Goal: Task Accomplishment & Management: Manage account settings

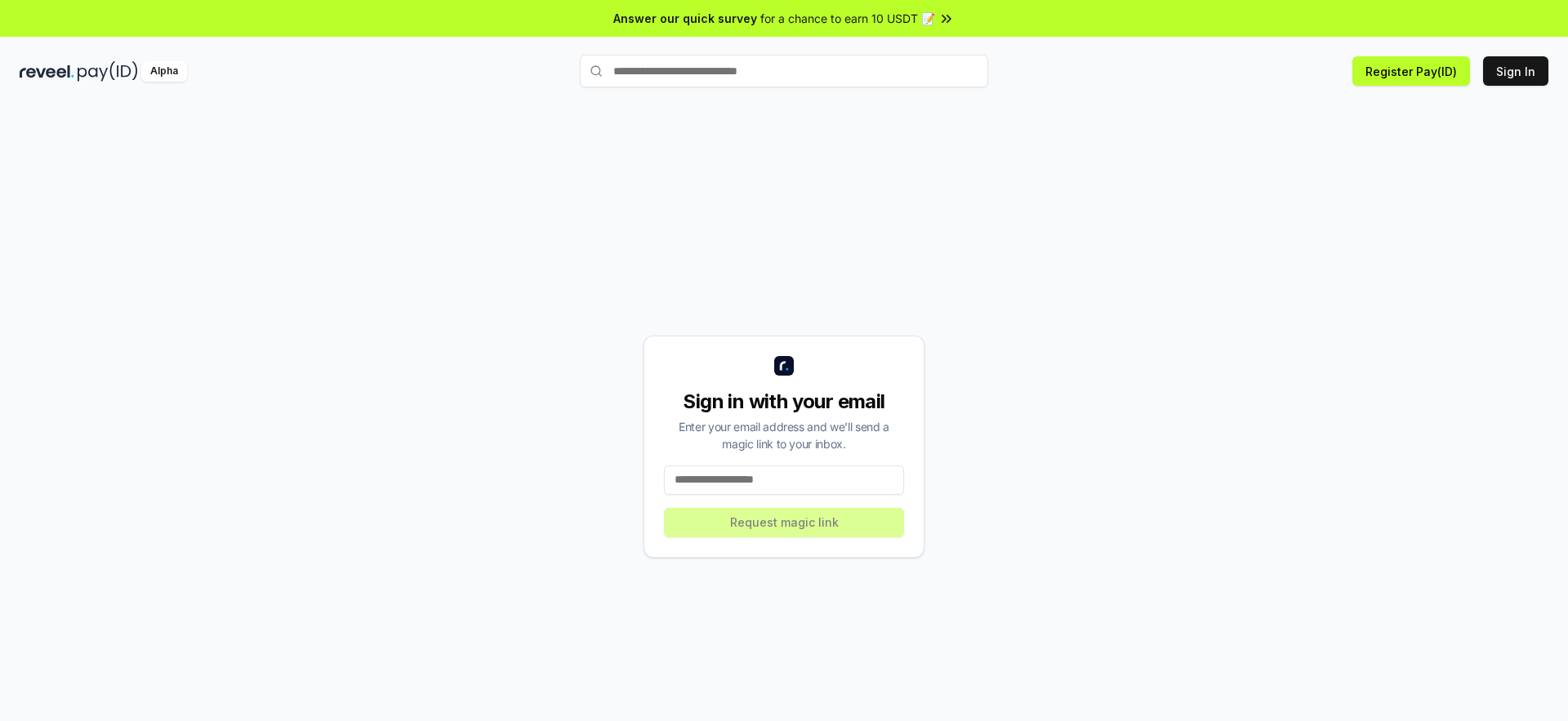
click at [701, 480] on input at bounding box center [784, 479] width 240 height 30
type input "**********"
click at [795, 521] on button "Request magic link" at bounding box center [784, 522] width 240 height 30
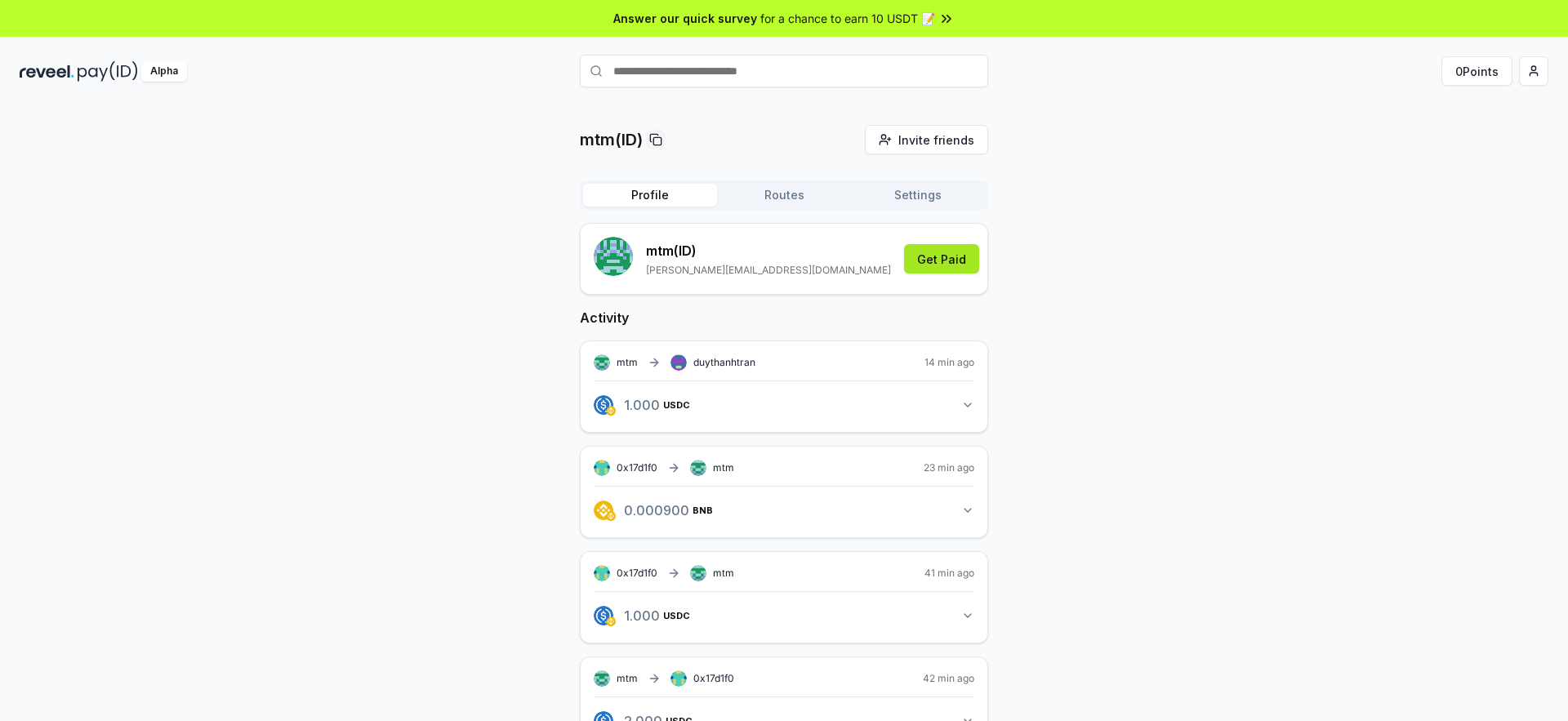
click at [939, 259] on button "Get Paid" at bounding box center [940, 259] width 75 height 30
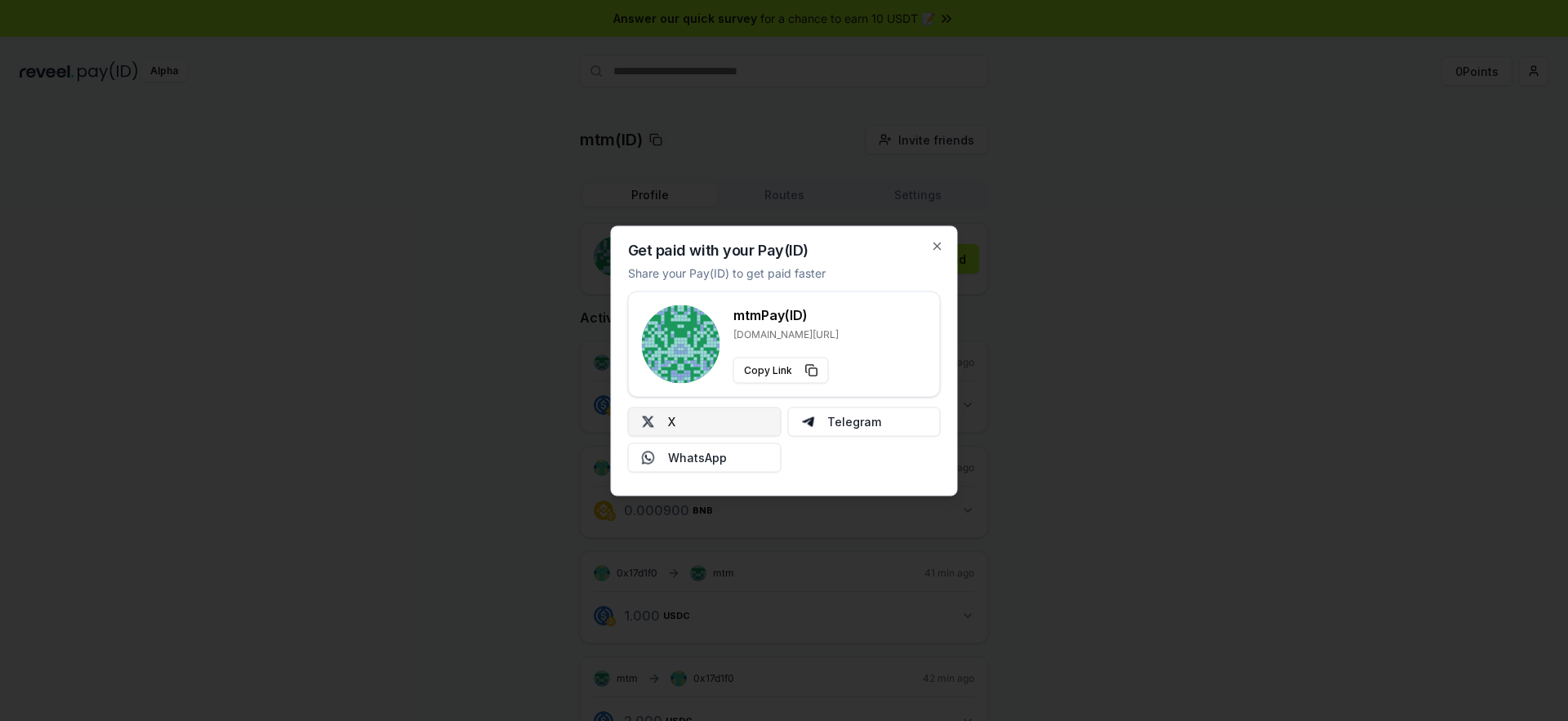
click at [717, 419] on button "X" at bounding box center [704, 421] width 153 height 30
click at [935, 249] on icon "button" at bounding box center [937, 245] width 13 height 13
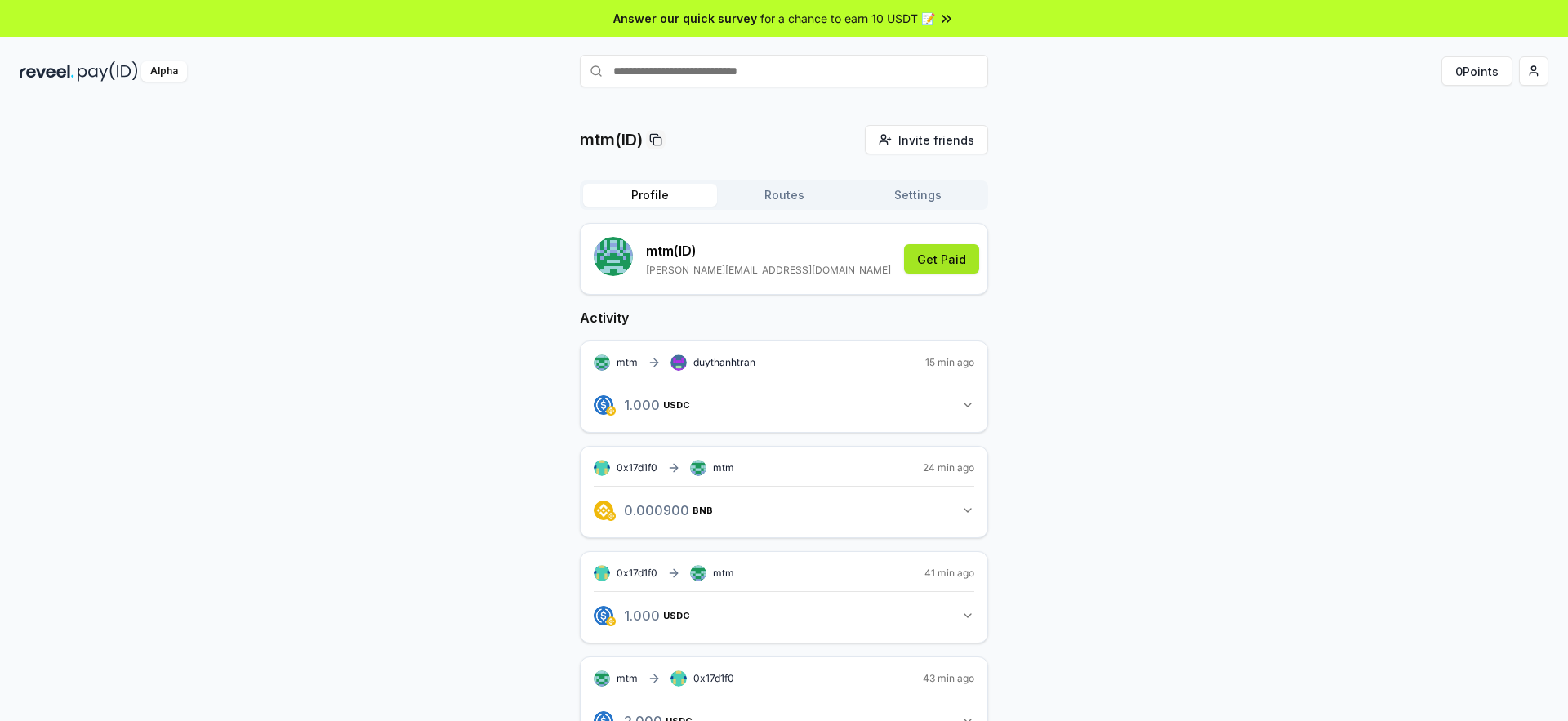
click at [944, 264] on button "Get Paid" at bounding box center [940, 259] width 75 height 30
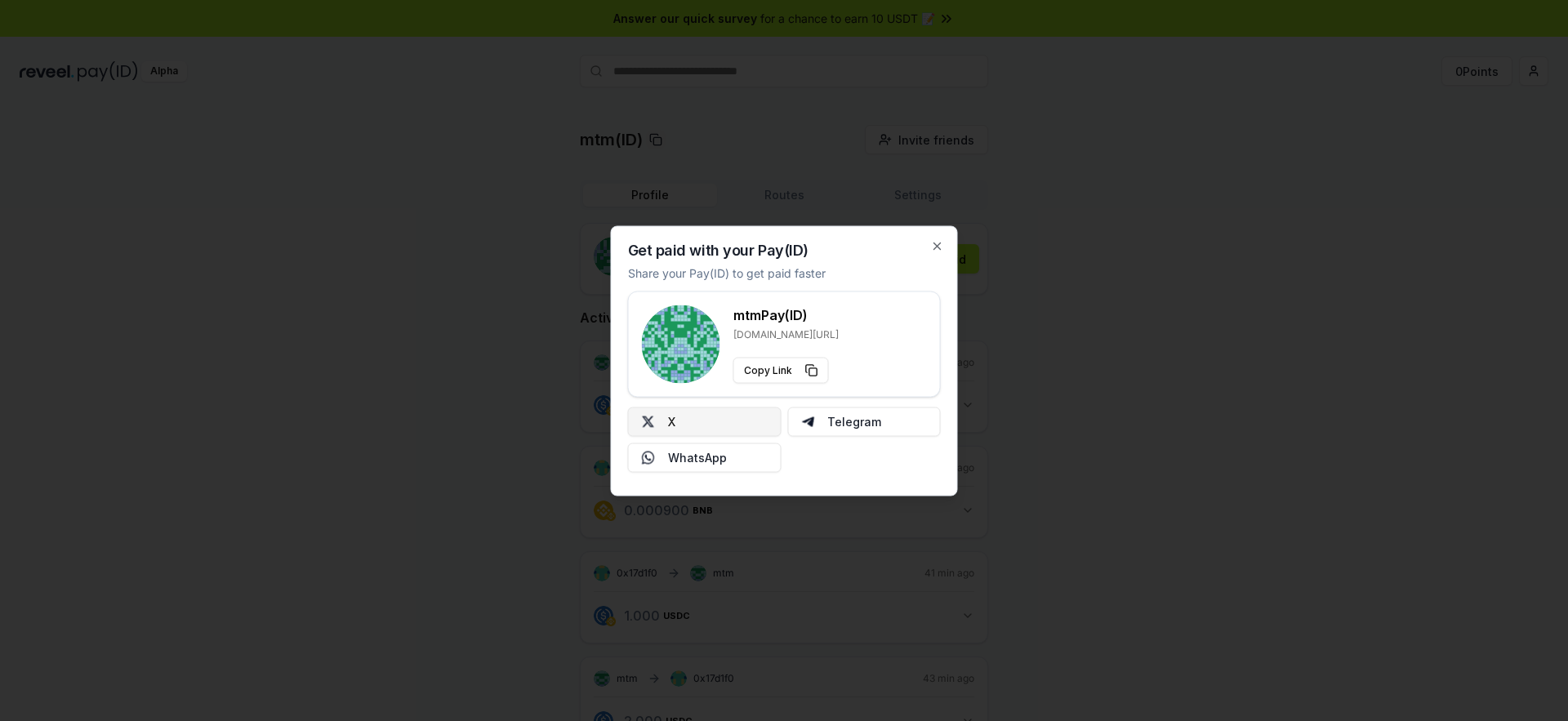
click at [692, 434] on button "X" at bounding box center [704, 421] width 153 height 30
click at [936, 244] on icon "button" at bounding box center [937, 245] width 6 height 6
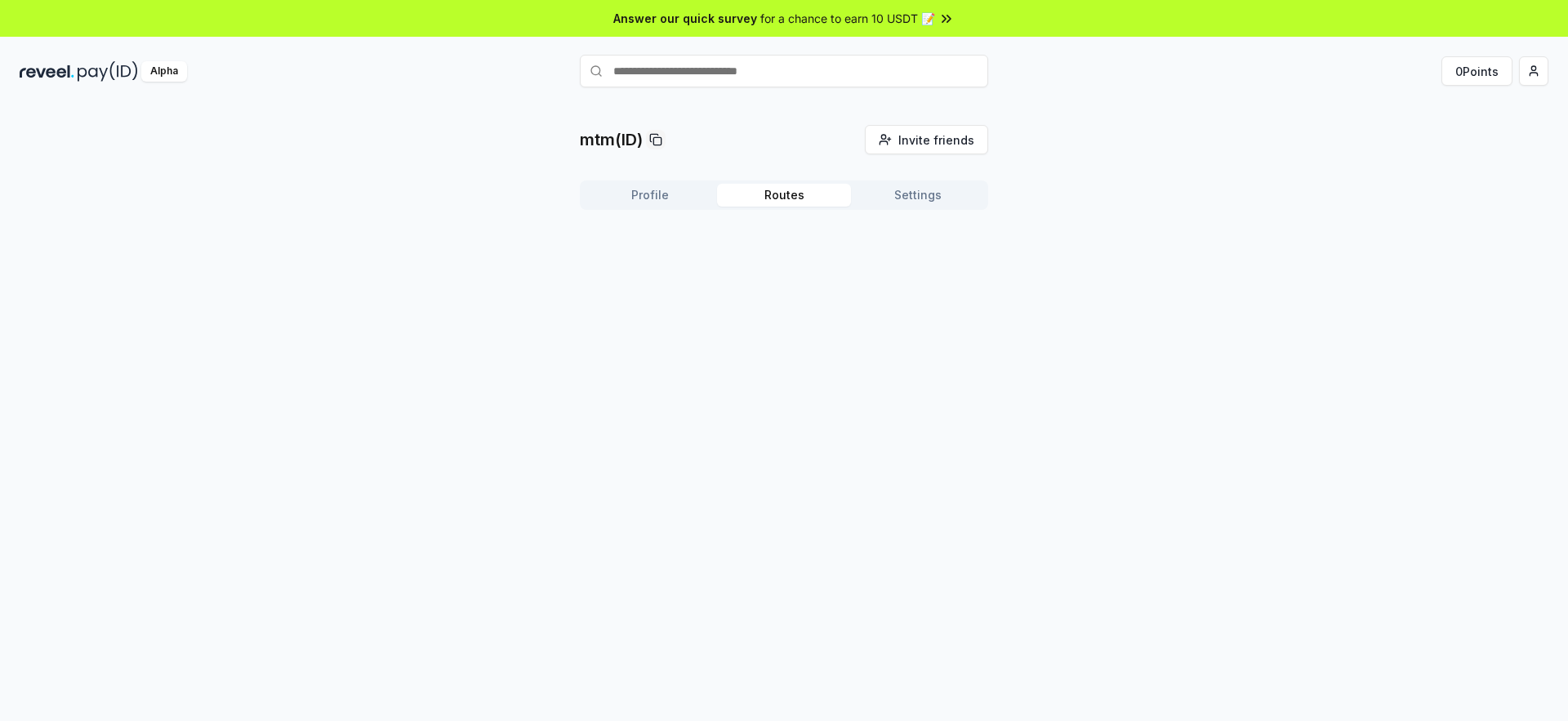
click at [802, 190] on button "Routes" at bounding box center [784, 195] width 133 height 23
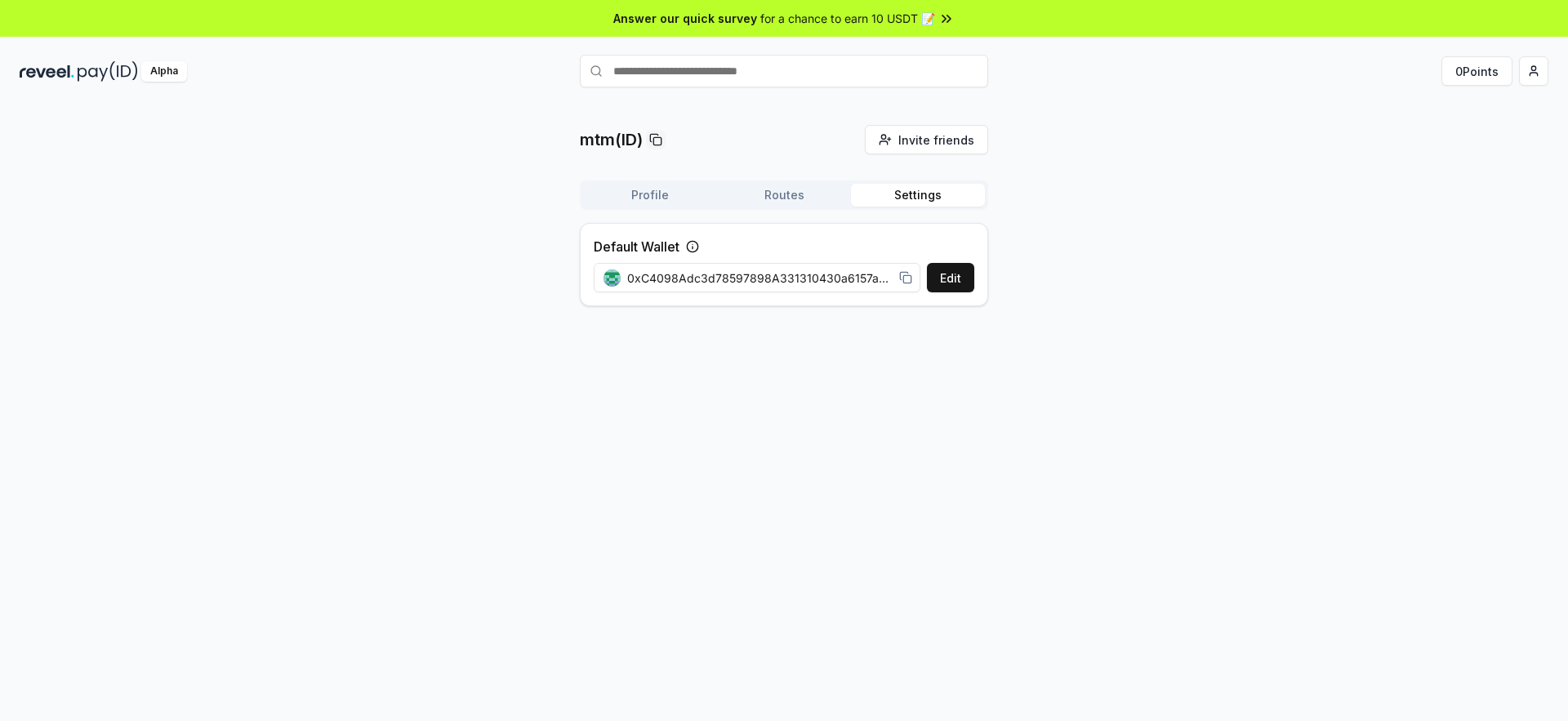
click at [915, 197] on button "Settings" at bounding box center [918, 195] width 133 height 23
click at [1528, 67] on html "Answer our quick survey for a chance to earn 10 USDT 📝 Alpha 0 Points mtm(ID) I…" at bounding box center [784, 360] width 1568 height 721
click at [1432, 141] on div "View Profile" at bounding box center [1456, 141] width 181 height 27
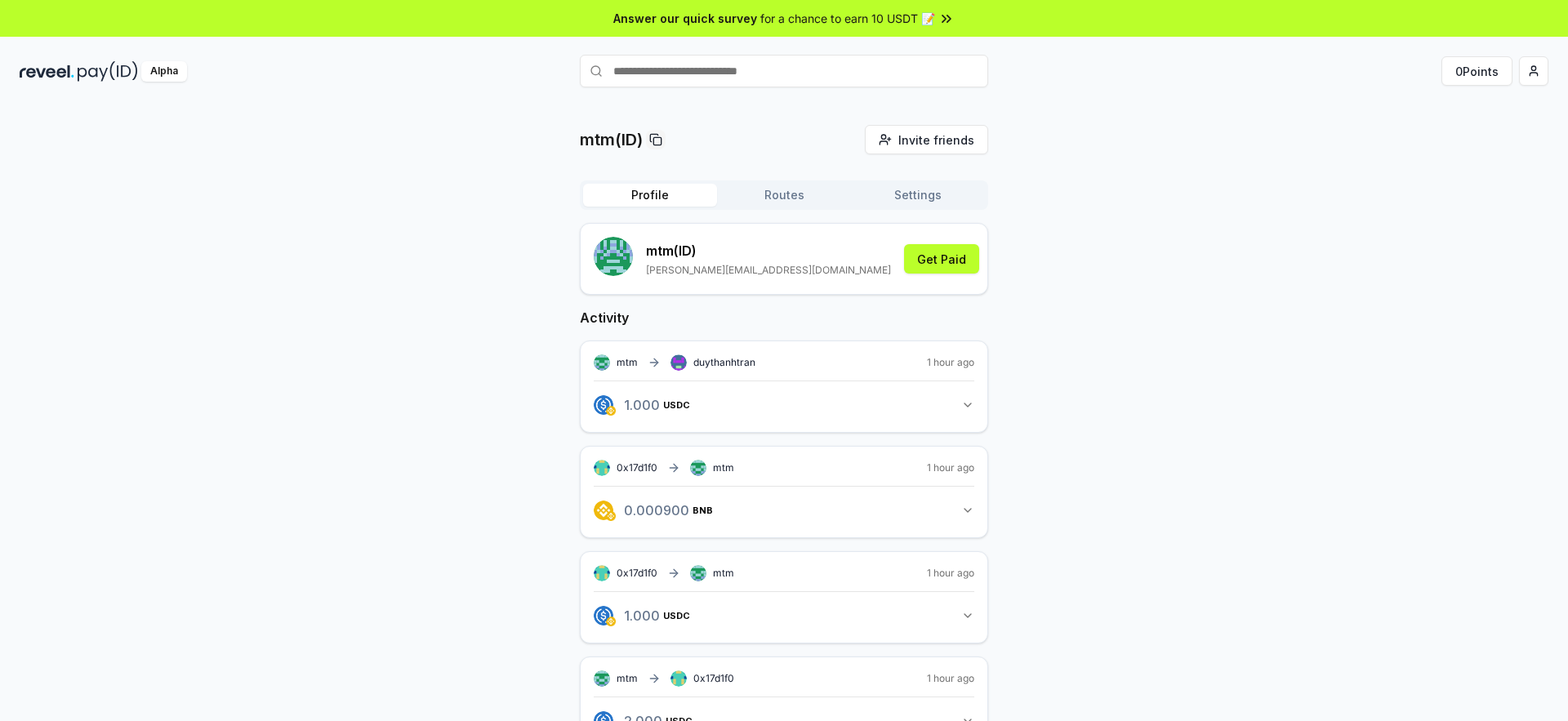
click at [962, 404] on icon "button" at bounding box center [967, 405] width 13 height 13
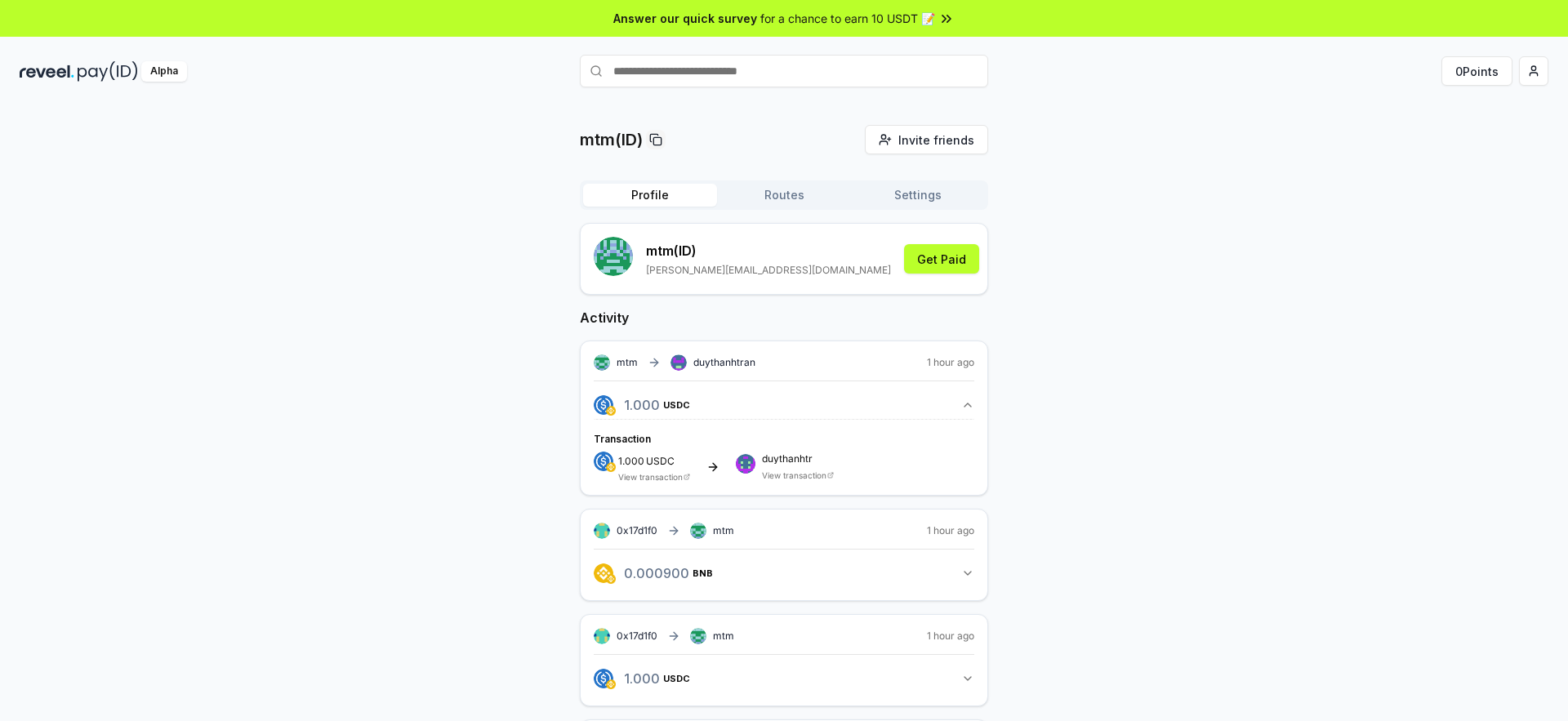
click at [962, 404] on icon "button" at bounding box center [967, 405] width 13 height 13
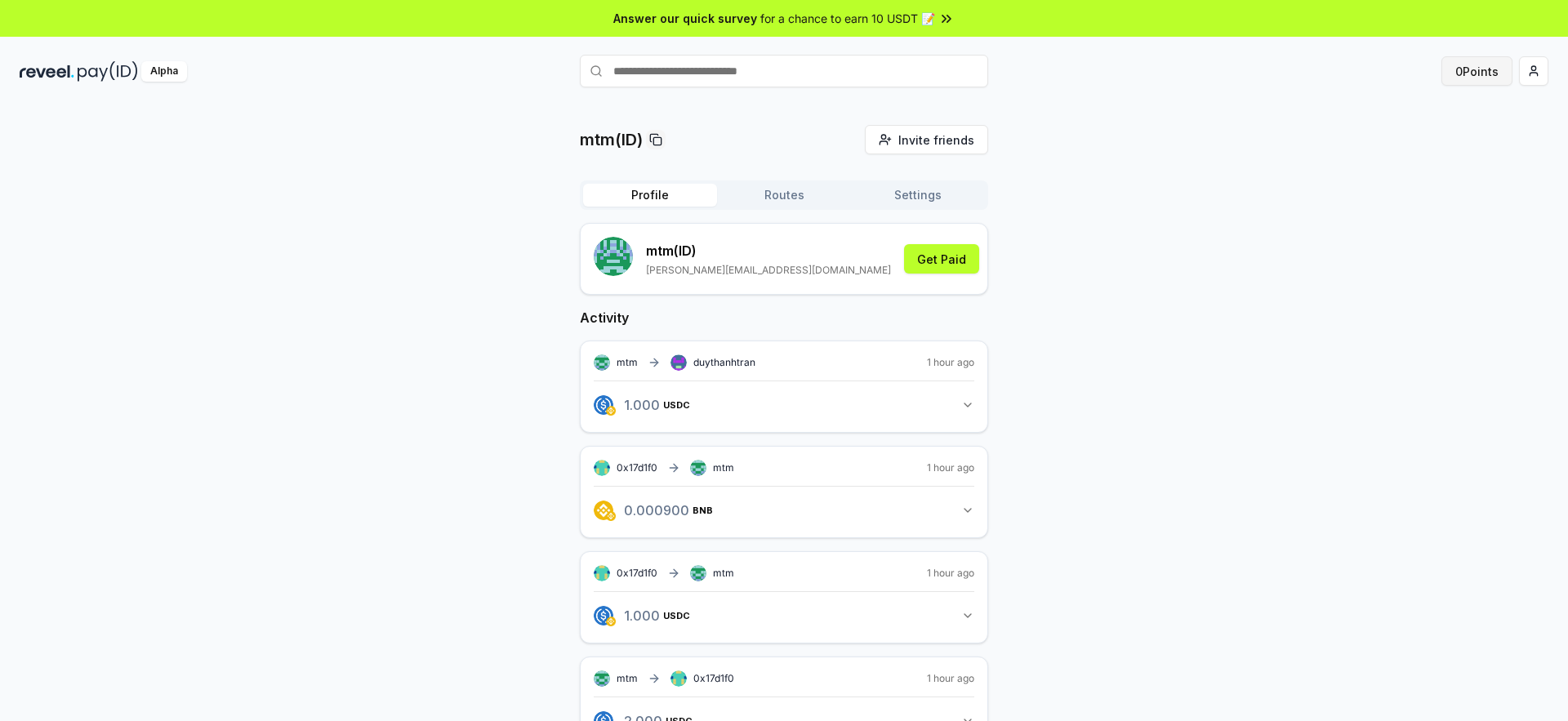
click at [1466, 78] on button "0 Points" at bounding box center [1476, 70] width 71 height 30
click at [917, 196] on button "Settings" at bounding box center [918, 195] width 133 height 23
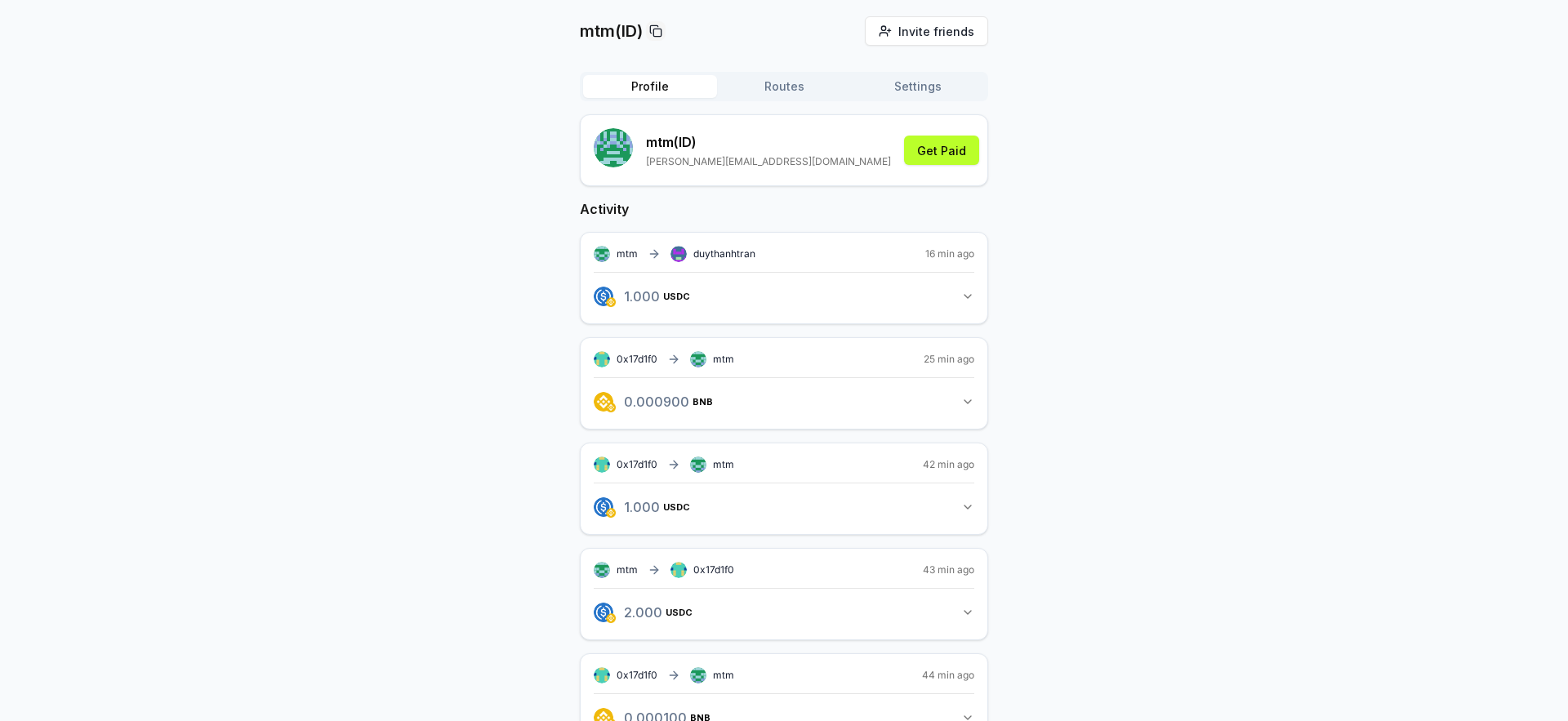
scroll to position [109, 0]
click at [957, 294] on button "1.000 USDC 1 USDC" at bounding box center [784, 295] width 381 height 28
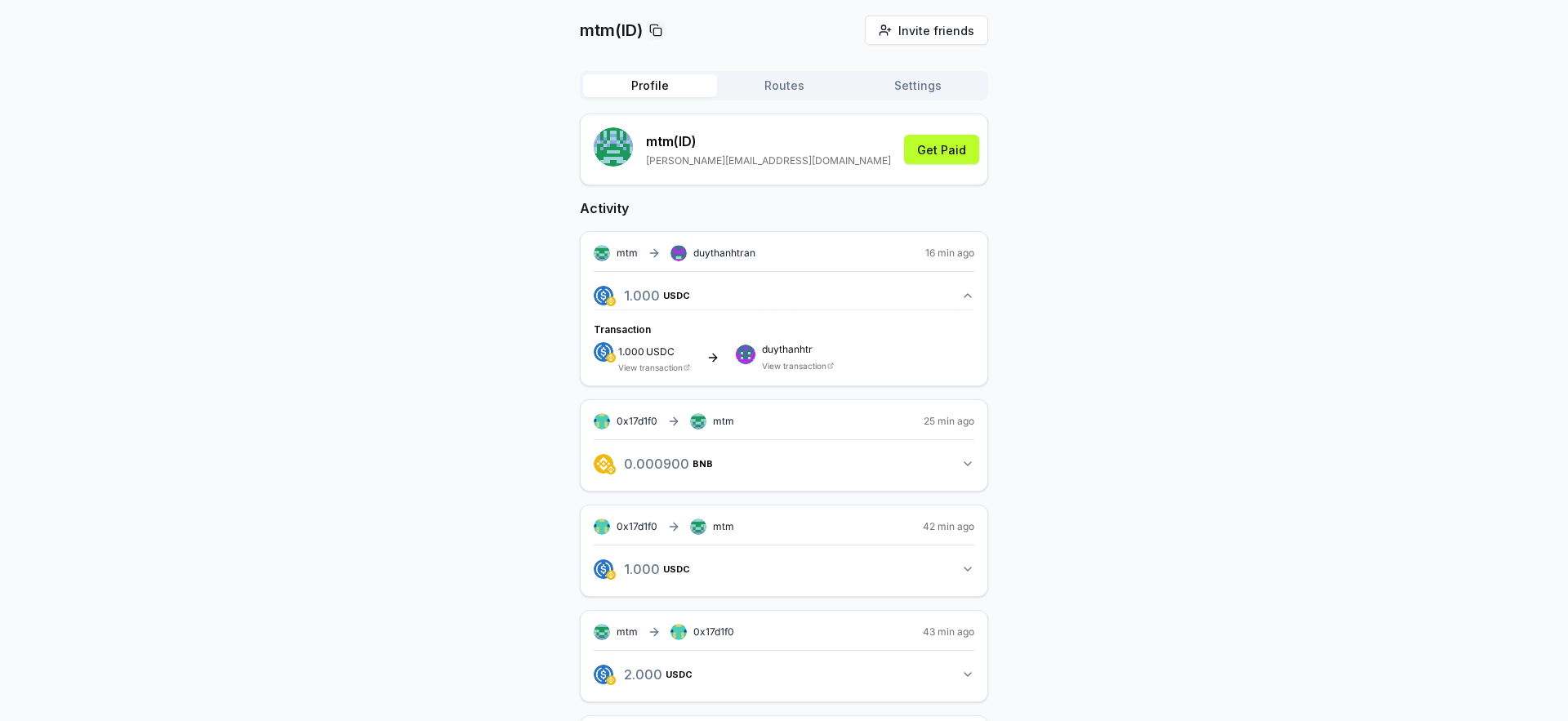
scroll to position [107, 0]
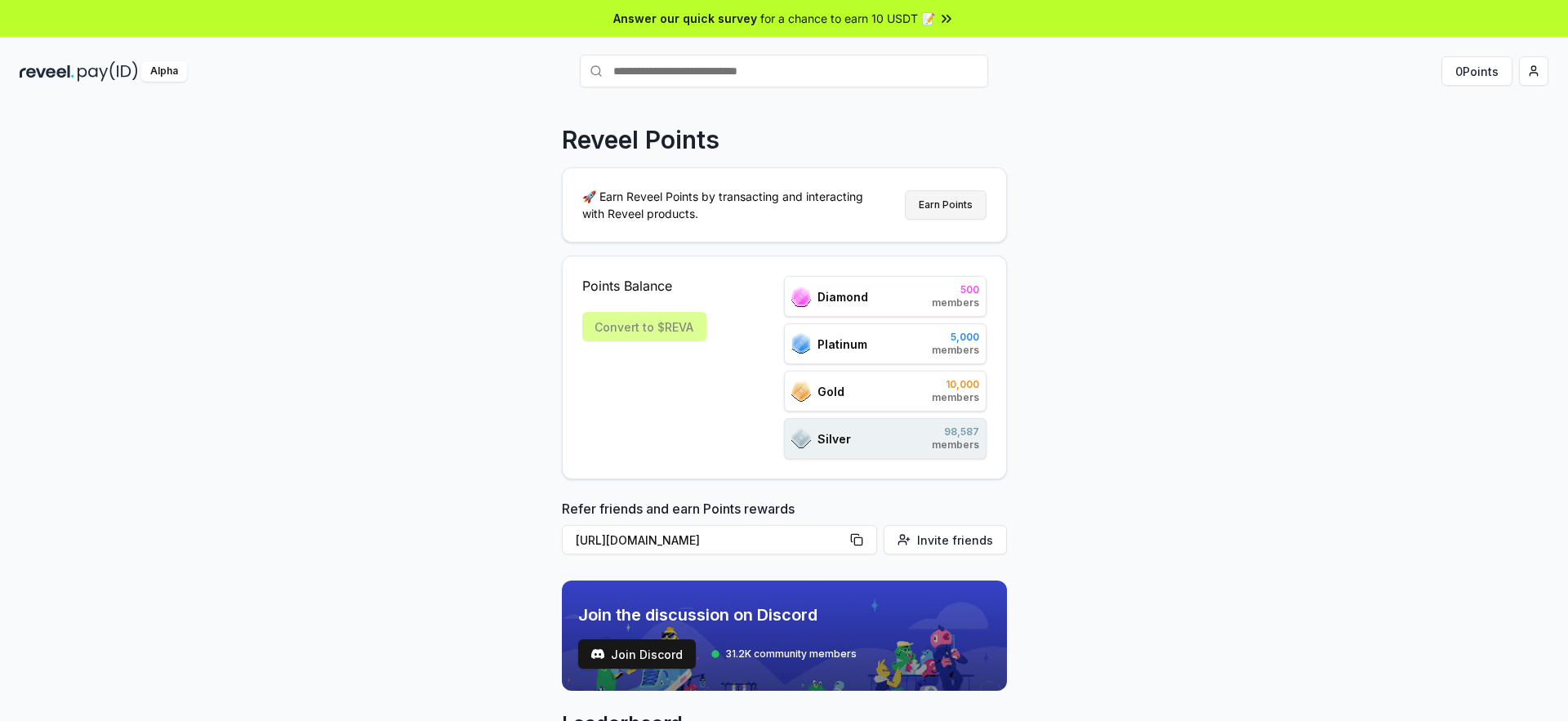
click at [969, 196] on button "Earn Points" at bounding box center [945, 205] width 82 height 30
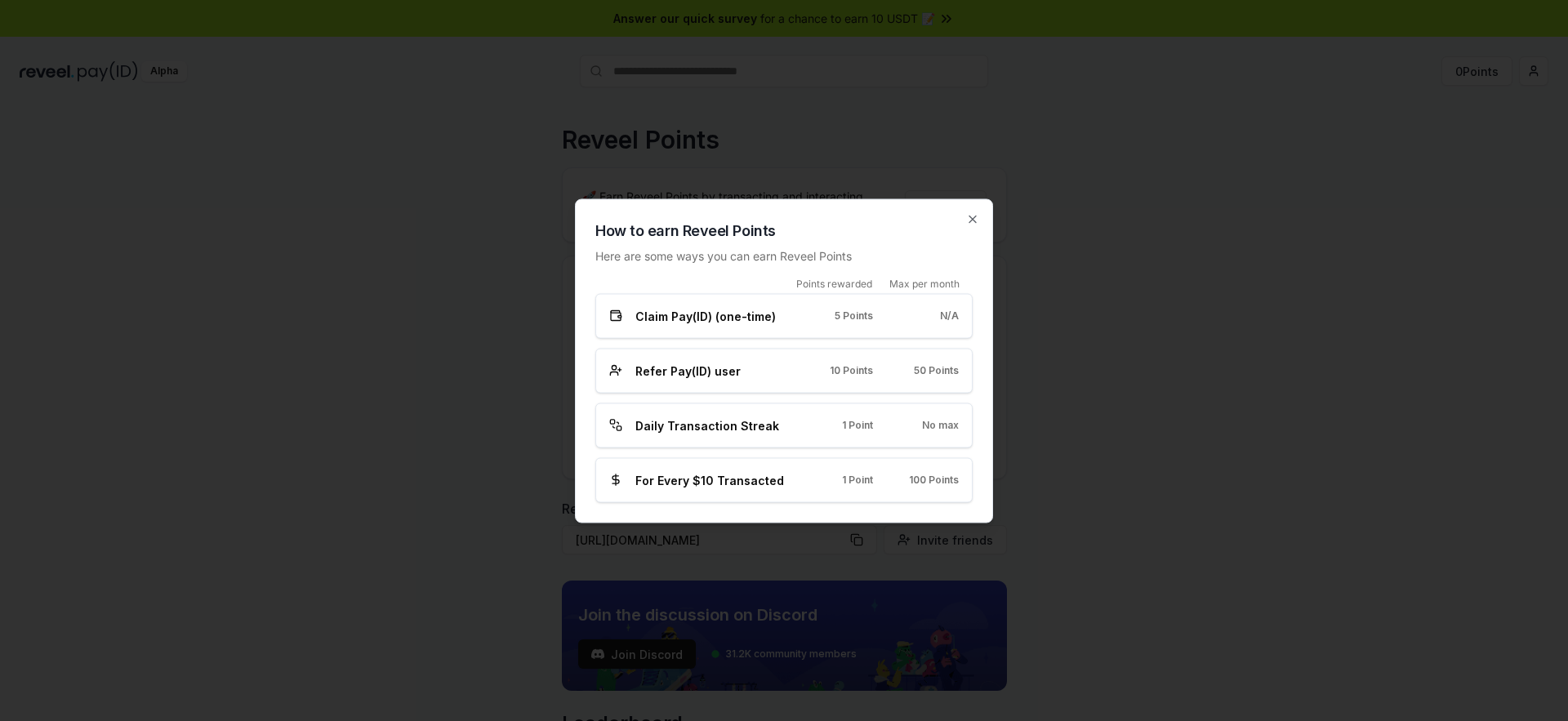
click at [980, 216] on div "How to earn Reveel Points Here are some ways you can earn Reveel Points Points …" at bounding box center [784, 360] width 418 height 324
click at [977, 220] on icon "button" at bounding box center [972, 218] width 13 height 13
